Goal: Navigation & Orientation: Find specific page/section

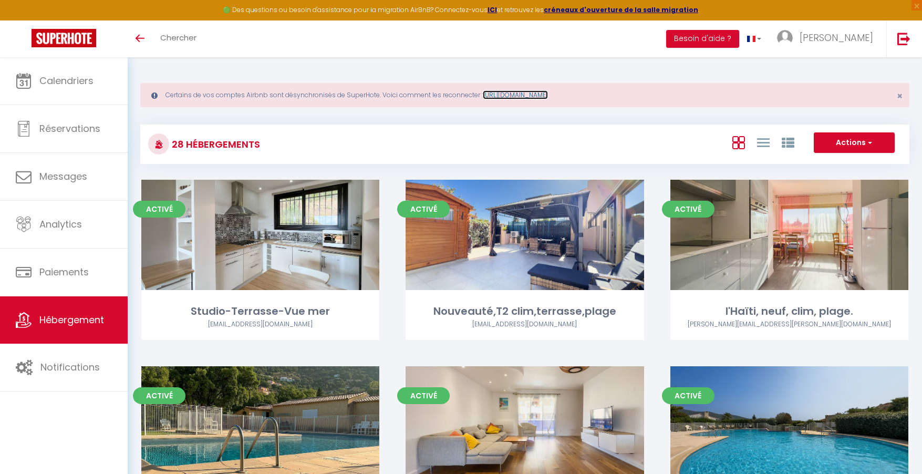
click at [532, 94] on link "[URL][DOMAIN_NAME]" at bounding box center [515, 94] width 65 height 9
click at [881, 48] on link "[PERSON_NAME]" at bounding box center [827, 38] width 117 height 37
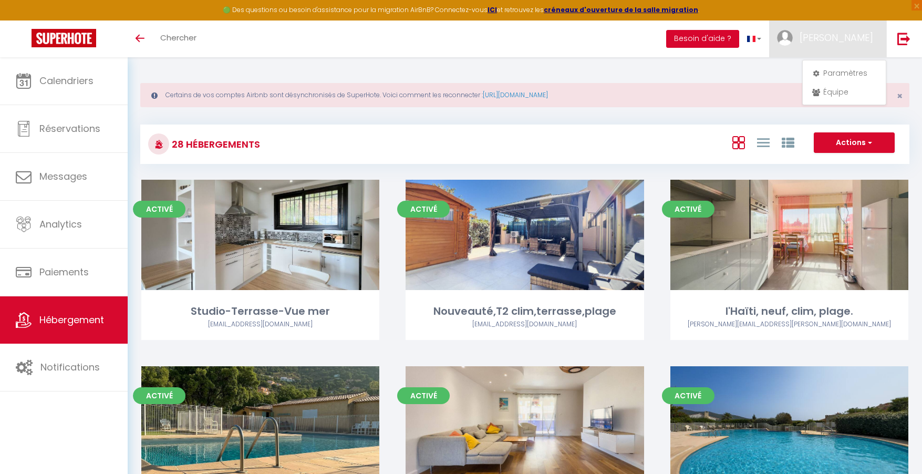
click at [739, 42] on button "Besoin d'aide ?" at bounding box center [702, 39] width 73 height 18
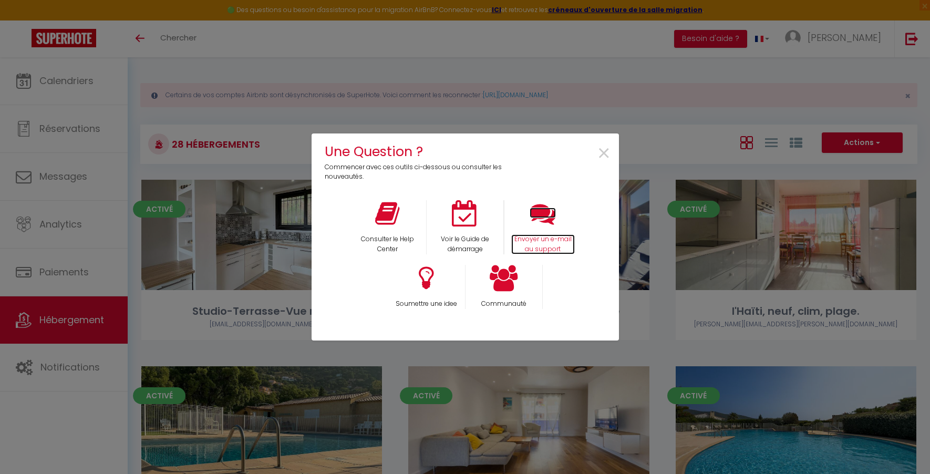
click at [540, 216] on icon at bounding box center [542, 213] width 26 height 26
click at [599, 150] on span "×" at bounding box center [604, 153] width 14 height 33
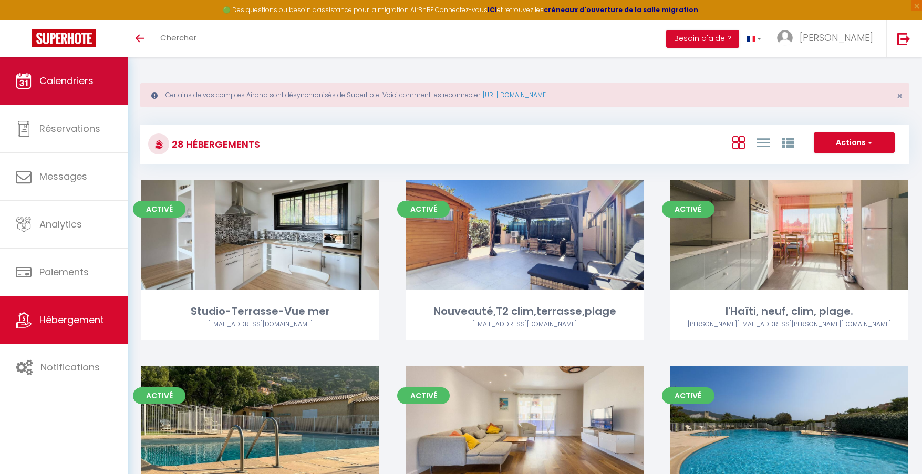
click at [110, 92] on link "Calendriers" at bounding box center [64, 80] width 128 height 47
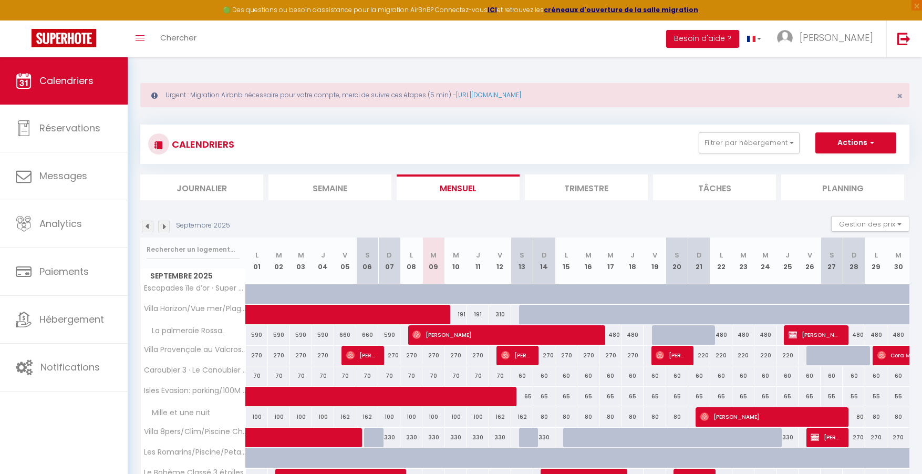
click at [522, 88] on div "Urgent : Migration Airbnb nécessaire pour votre compte, merci de suivre ces éta…" at bounding box center [524, 95] width 769 height 24
click at [521, 95] on link "[URL][DOMAIN_NAME]" at bounding box center [488, 94] width 65 height 9
